Goal: Transaction & Acquisition: Purchase product/service

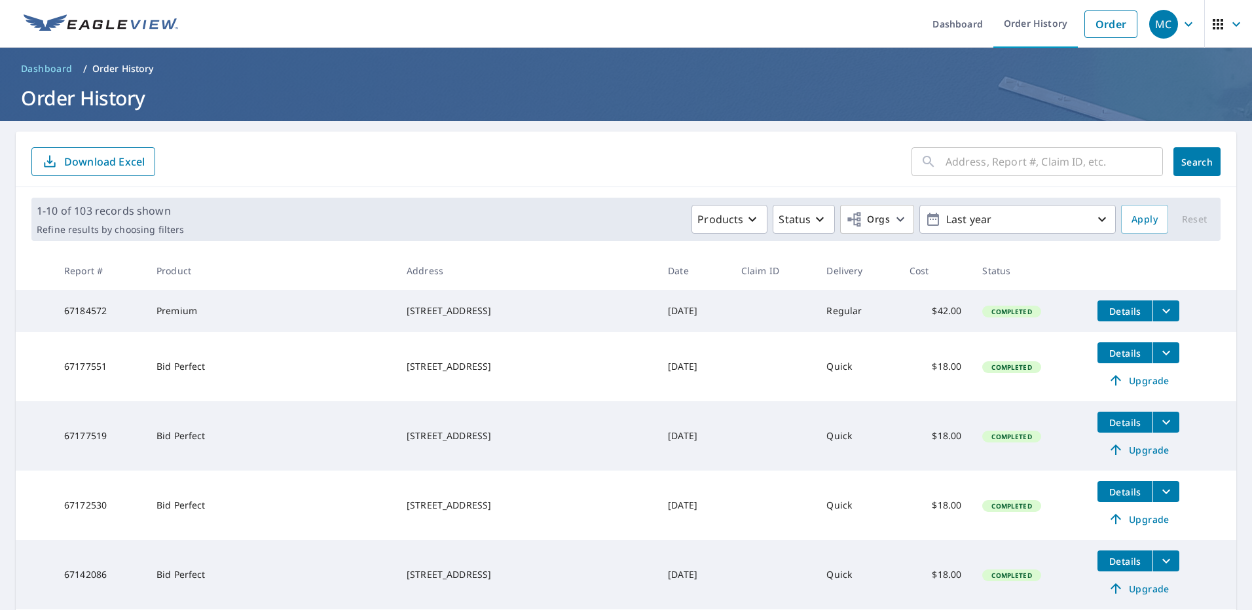
click at [997, 177] on input "text" at bounding box center [1054, 161] width 217 height 37
type input "139 shoals trail"
click button "Search" at bounding box center [1196, 161] width 47 height 29
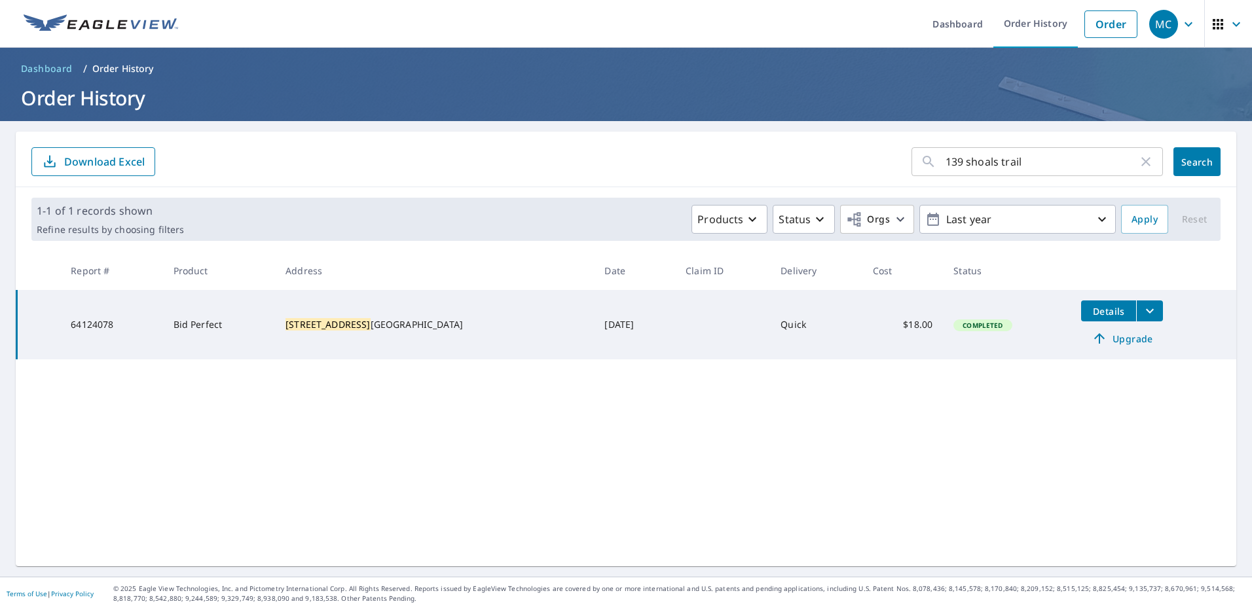
click at [1142, 303] on icon "filesDropdownBtn-64124078" at bounding box center [1150, 311] width 16 height 16
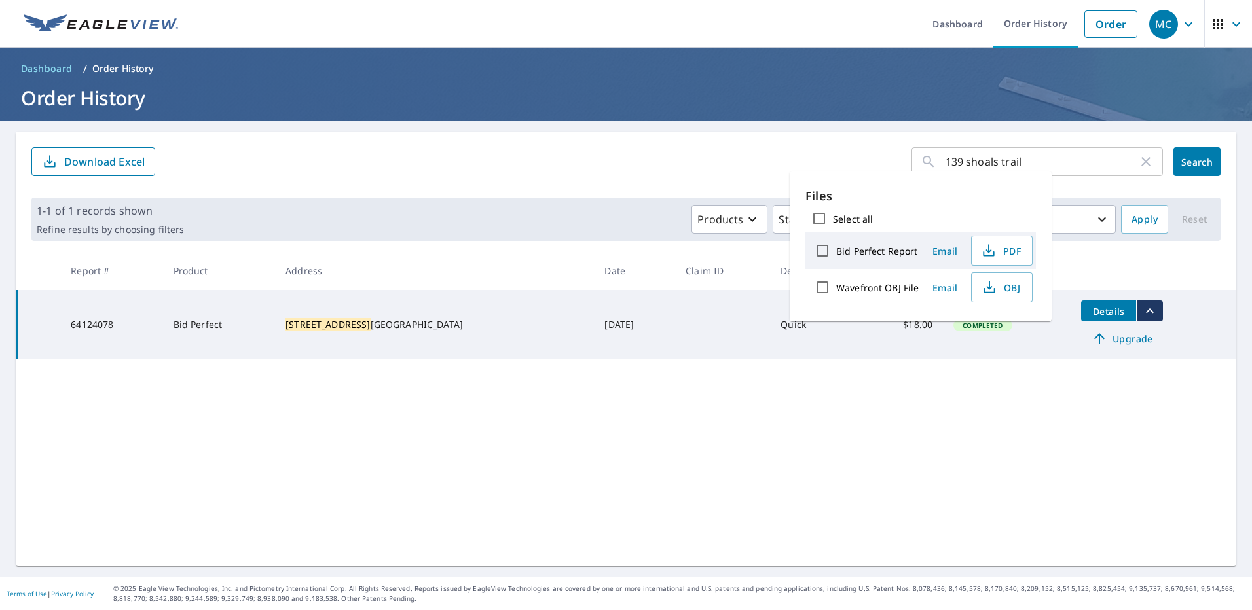
click at [1006, 383] on div "139 shoals trail ​ Search Download Excel 1-1 of 1 records shown Refine results …" at bounding box center [626, 349] width 1221 height 435
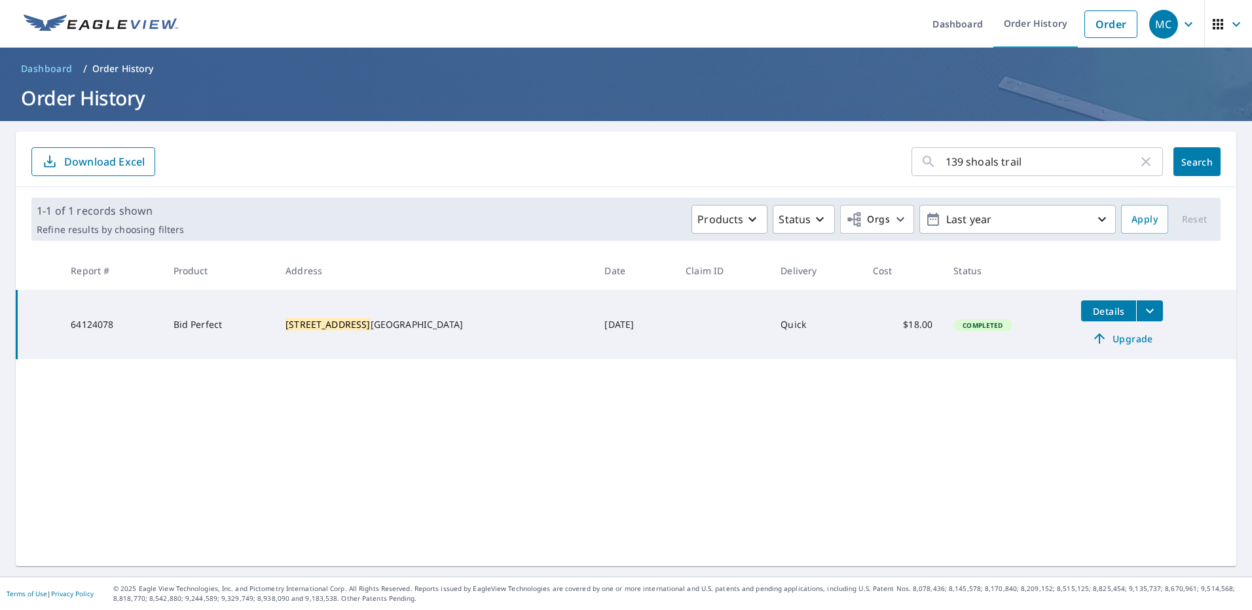
click at [1089, 345] on span "Upgrade" at bounding box center [1122, 339] width 66 height 16
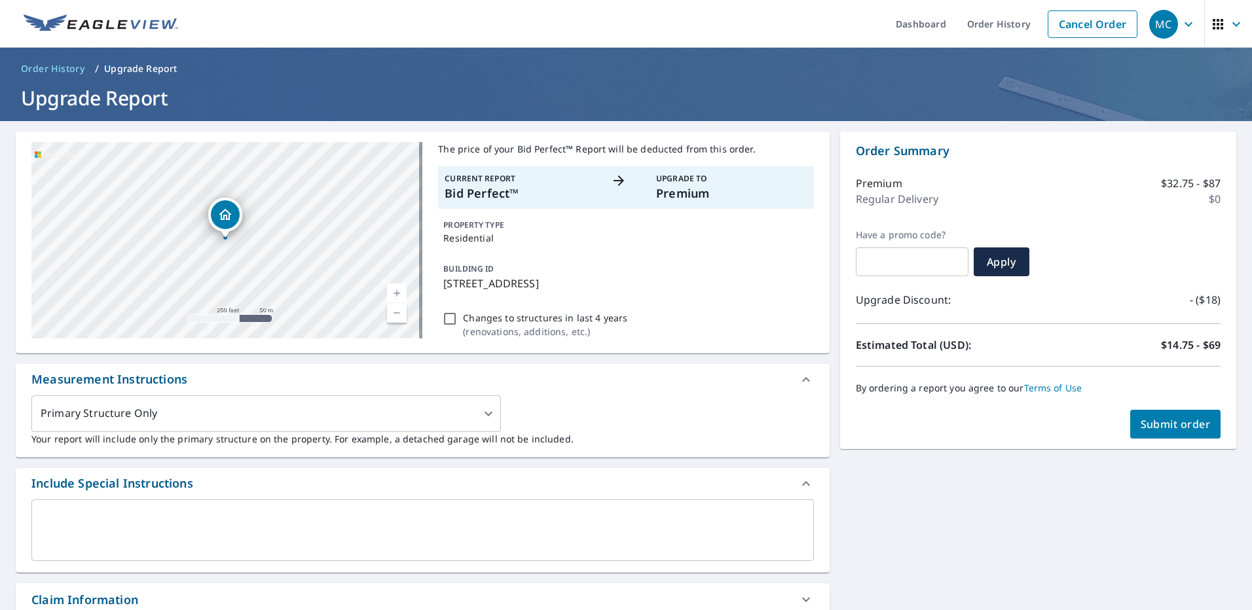
click at [1185, 424] on span "Submit order" at bounding box center [1176, 424] width 70 height 14
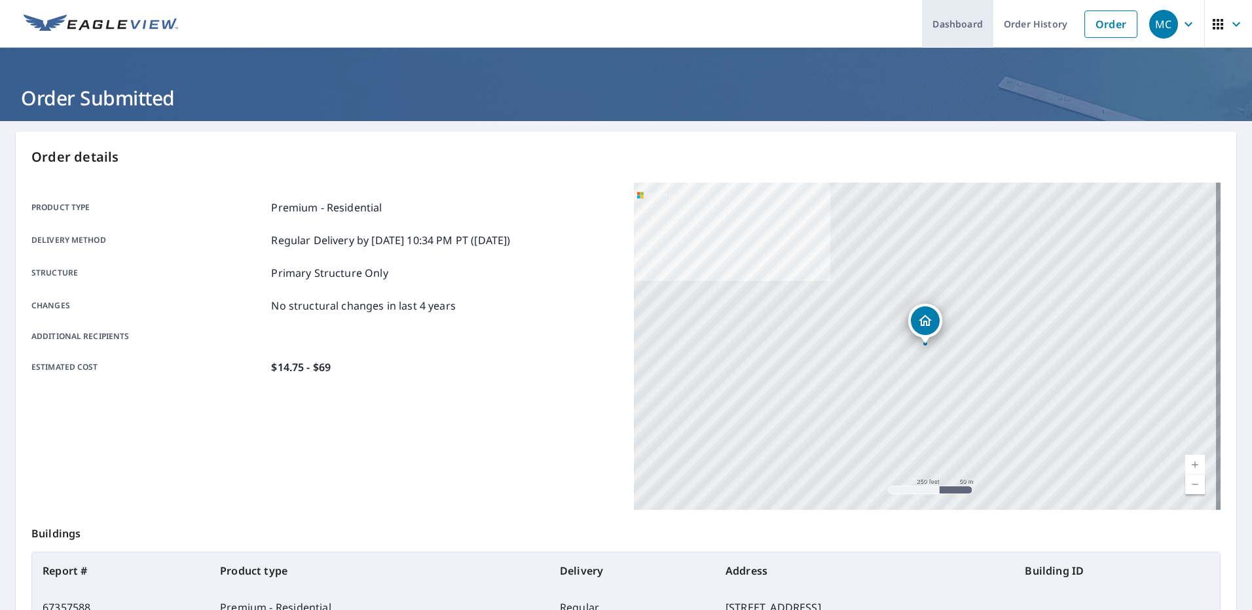
click at [962, 20] on link "Dashboard" at bounding box center [957, 24] width 71 height 48
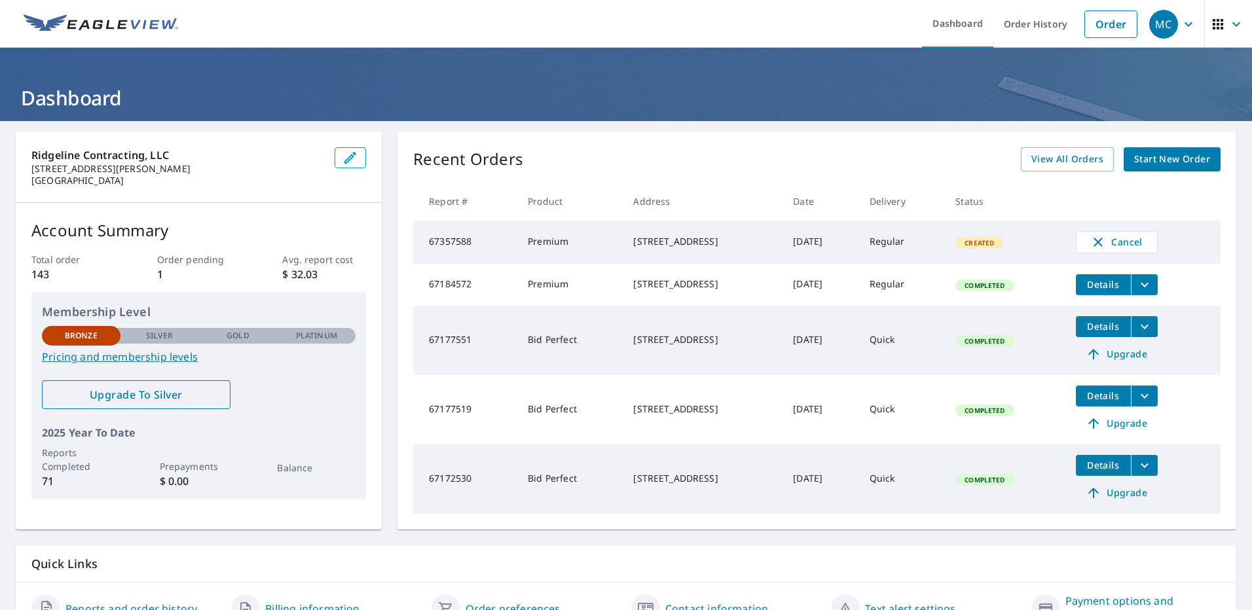
click at [132, 399] on span "Upgrade To Silver" at bounding box center [136, 395] width 168 height 14
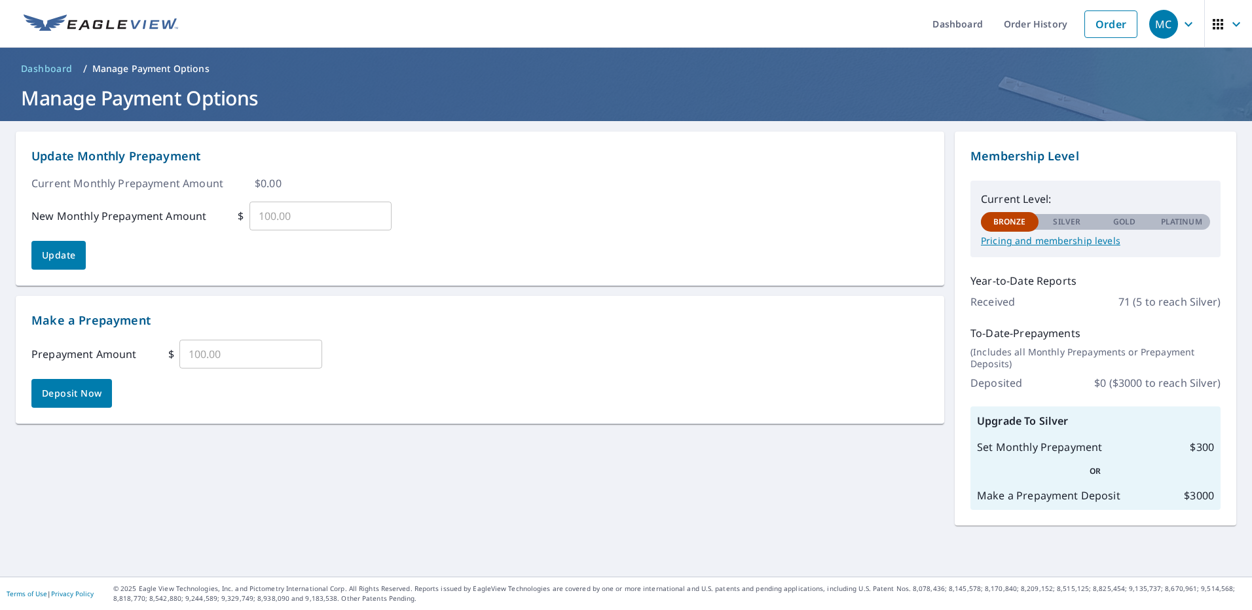
click at [38, 65] on span "Dashboard" at bounding box center [47, 68] width 52 height 13
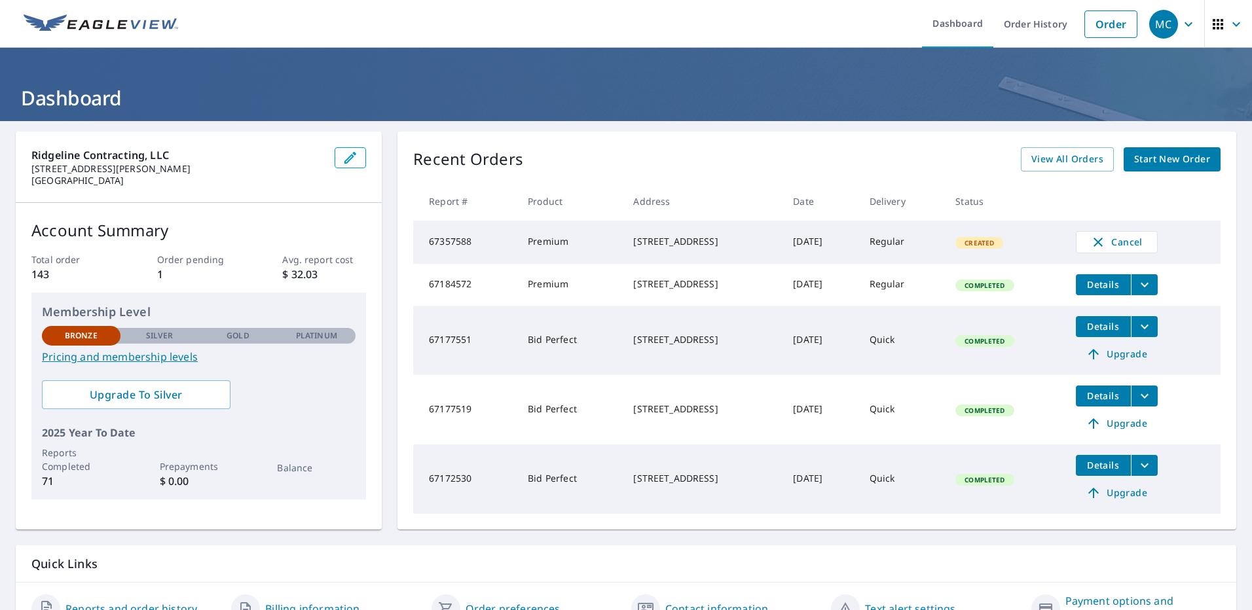
click at [517, 247] on td "Premium" at bounding box center [569, 242] width 105 height 43
